Goal: Find specific page/section: Find specific page/section

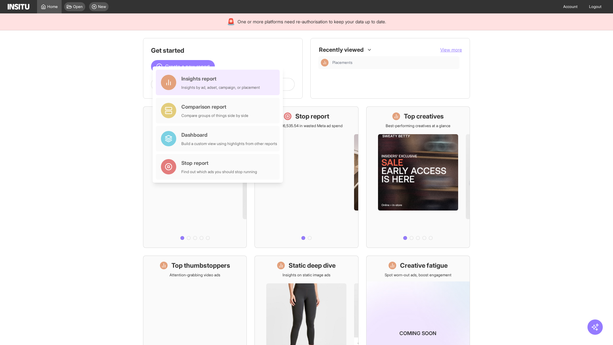
click at [219, 82] on div "Insights report Insights by ad, adset, campaign, or placement" at bounding box center [220, 82] width 79 height 15
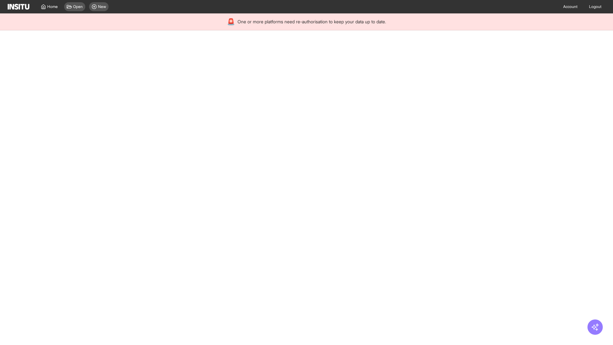
select select "**"
